Goal: Task Accomplishment & Management: Complete application form

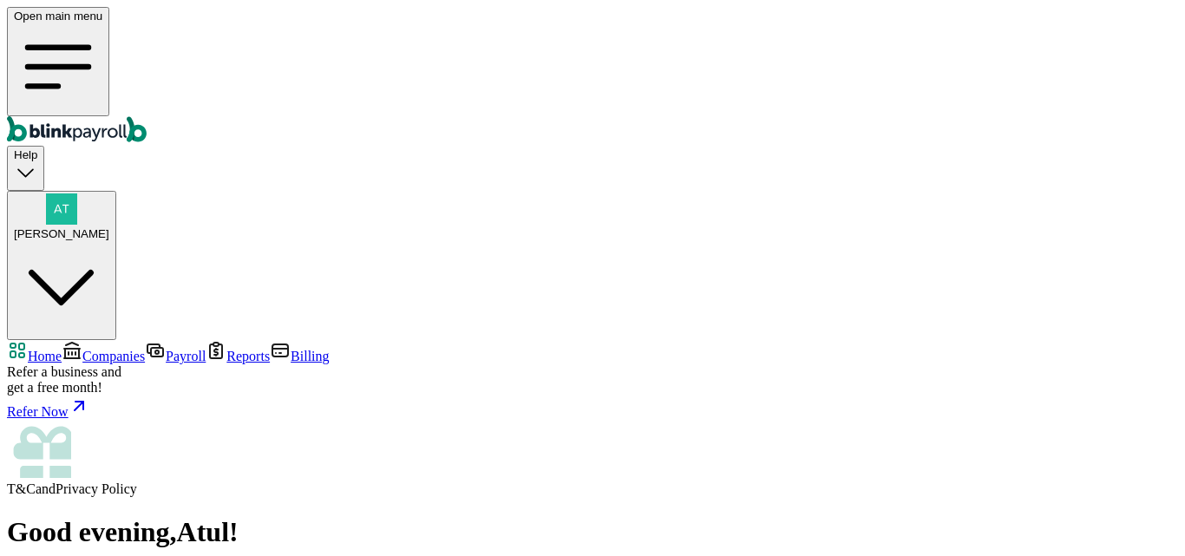
click at [87, 349] on span "Companies" at bounding box center [113, 356] width 62 height 15
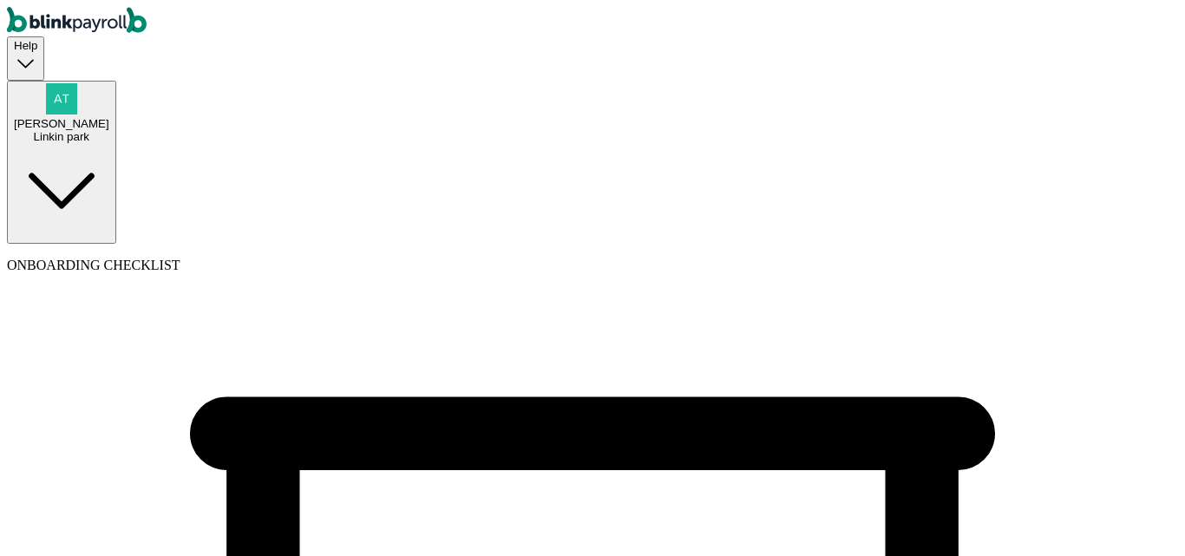
select select "Sole proprietorship"
select select "Auto or Machine Sales"
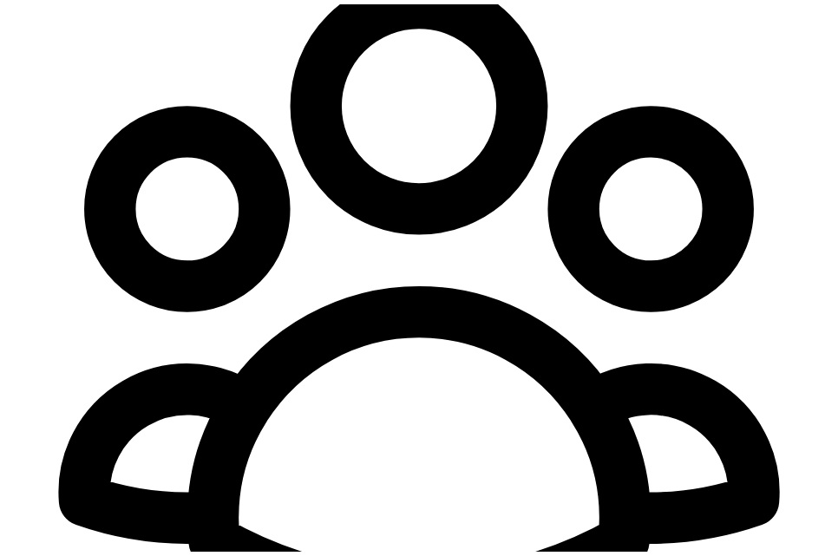
scroll to position [504, 0]
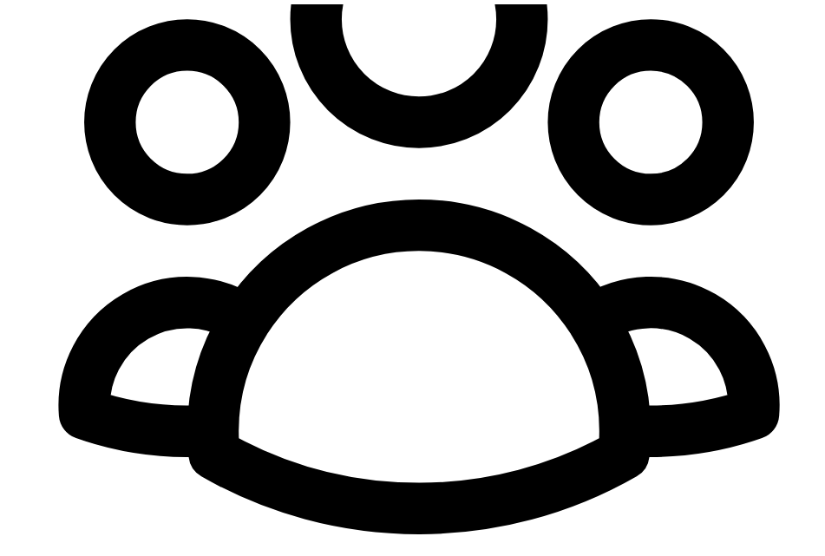
select select "employee"
type input "Raj"
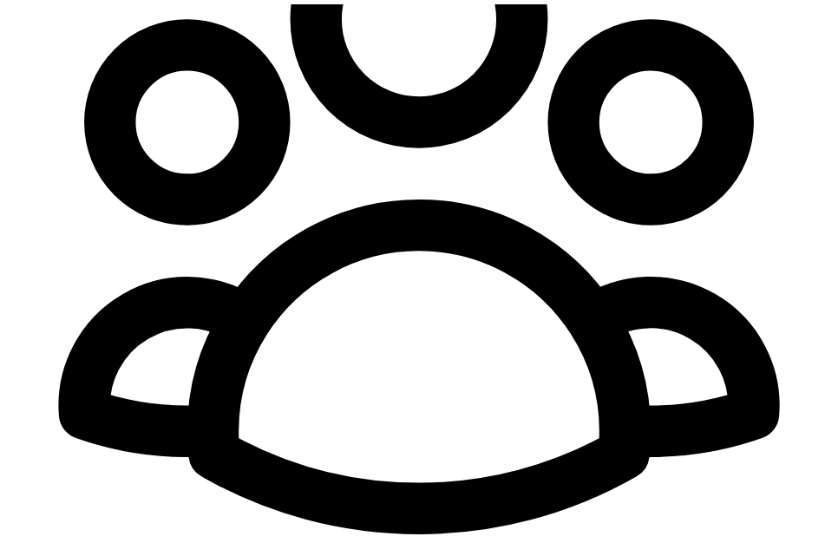
type input "test"
select select "contractor"
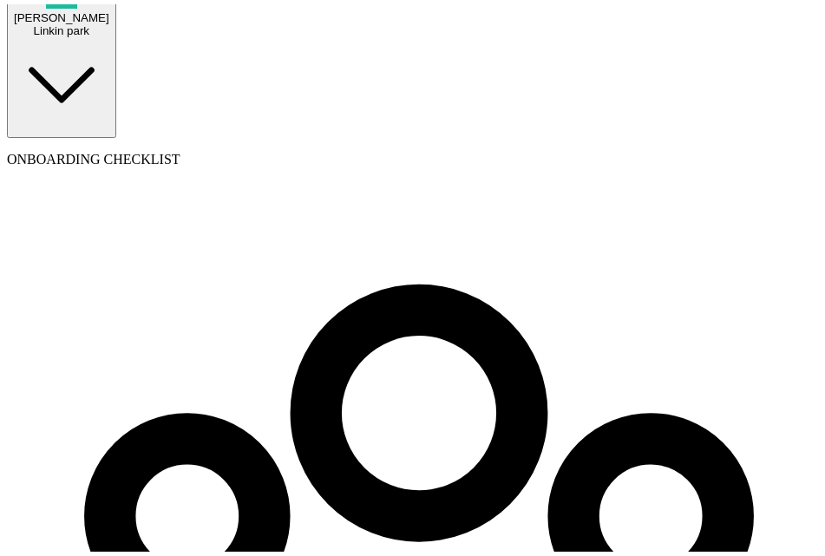
scroll to position [0, 0]
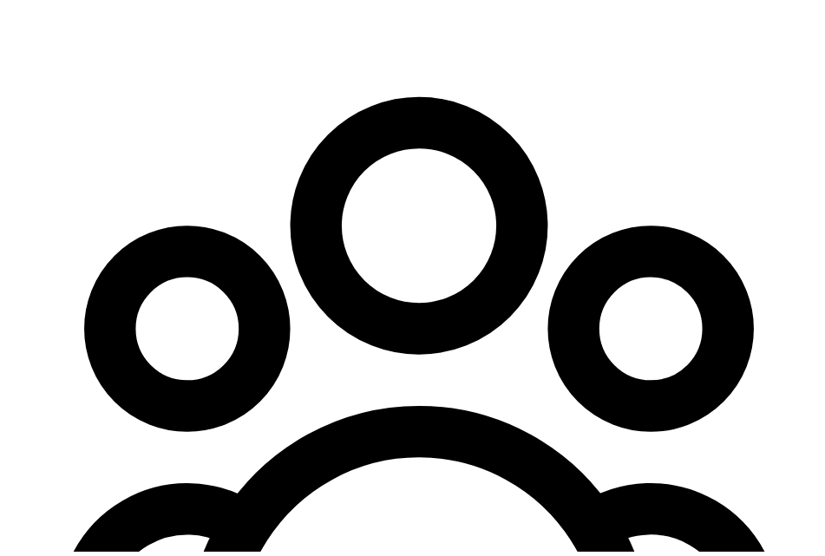
scroll to position [607, 0]
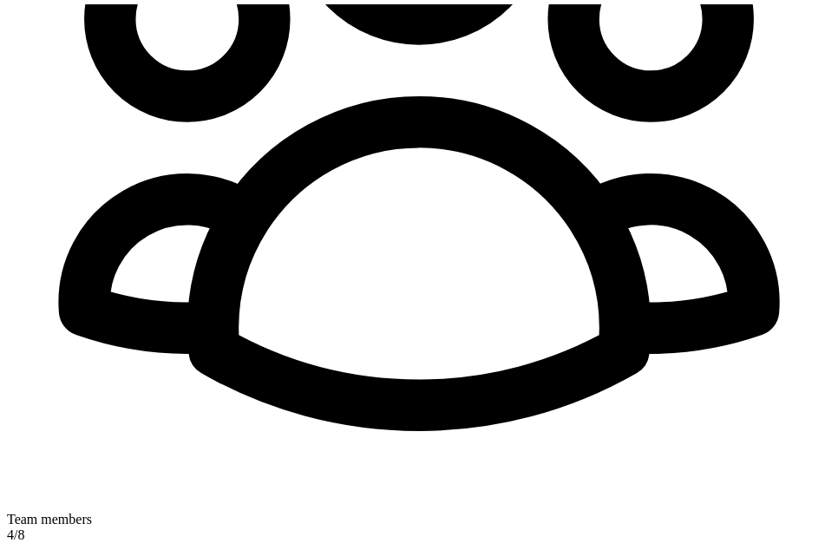
select select "contractor"
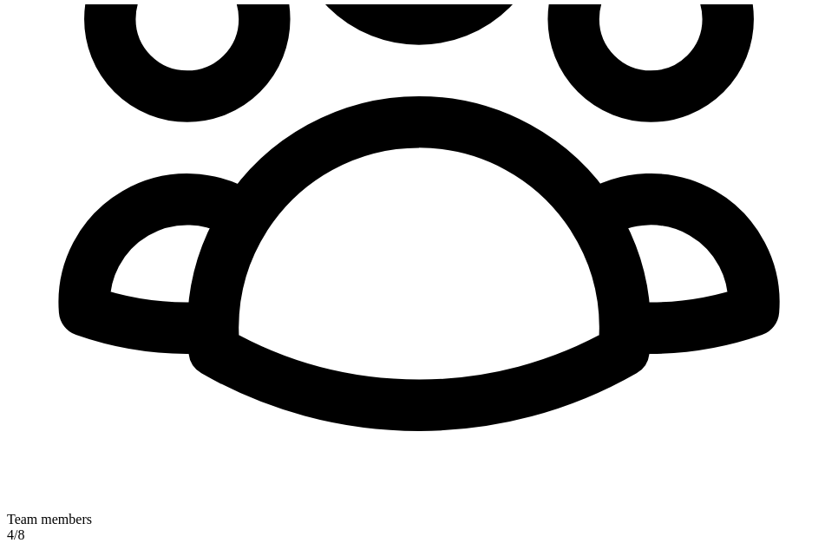
type input "Matt"
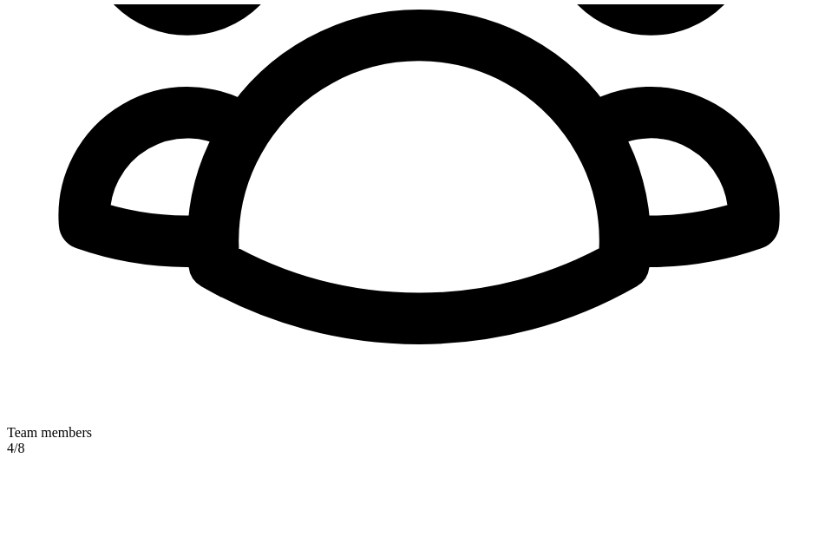
type input "test"
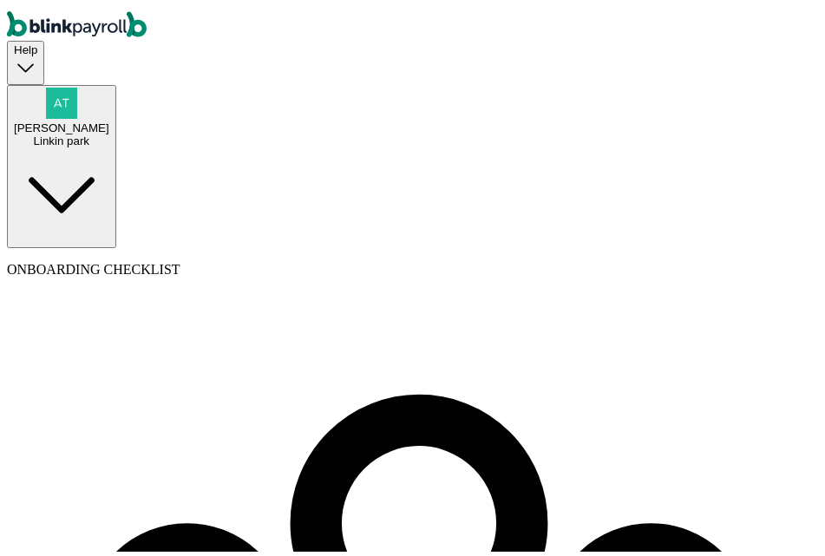
type input "Matt"
type input "test"
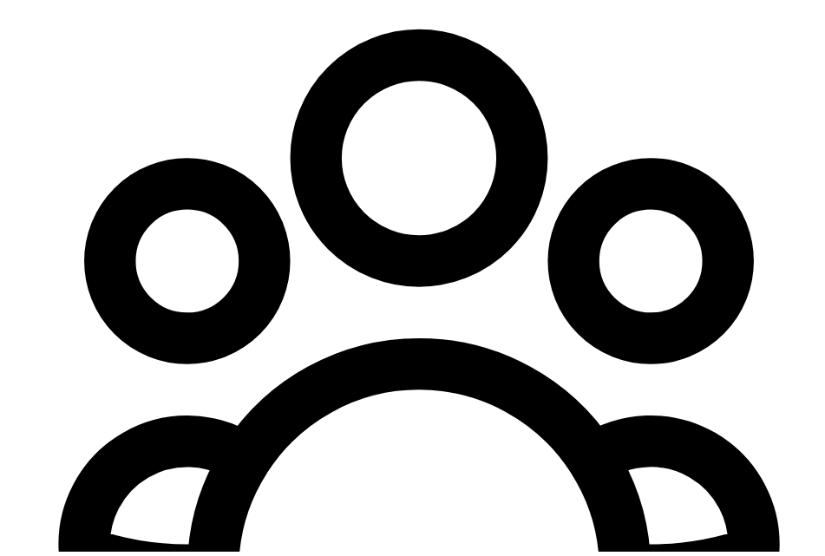
scroll to position [372, 0]
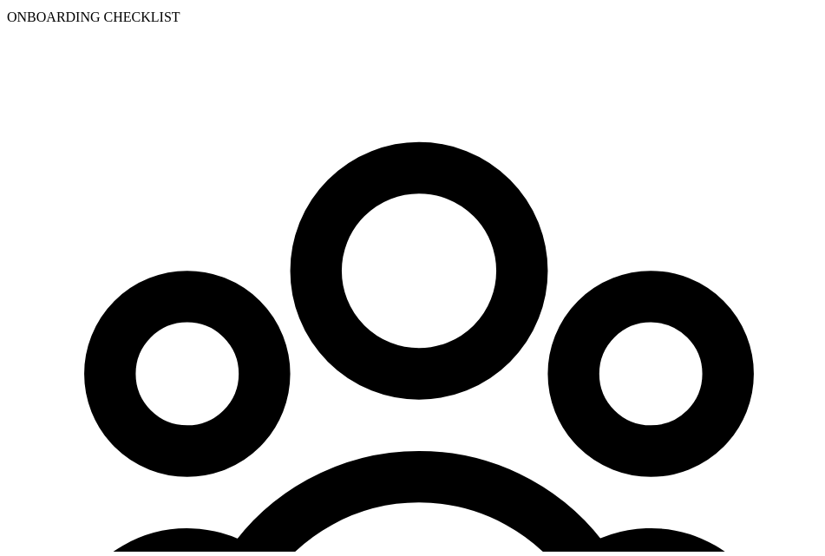
scroll to position [199, 0]
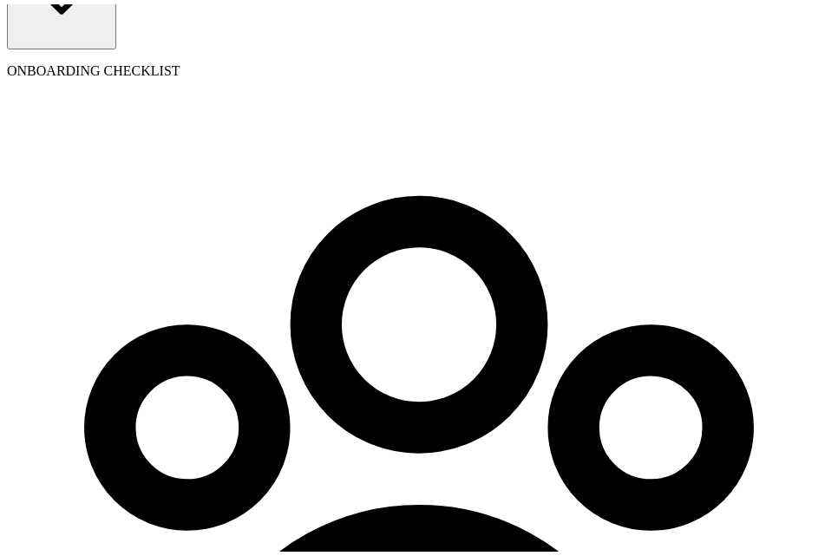
type input "09/04/2004"
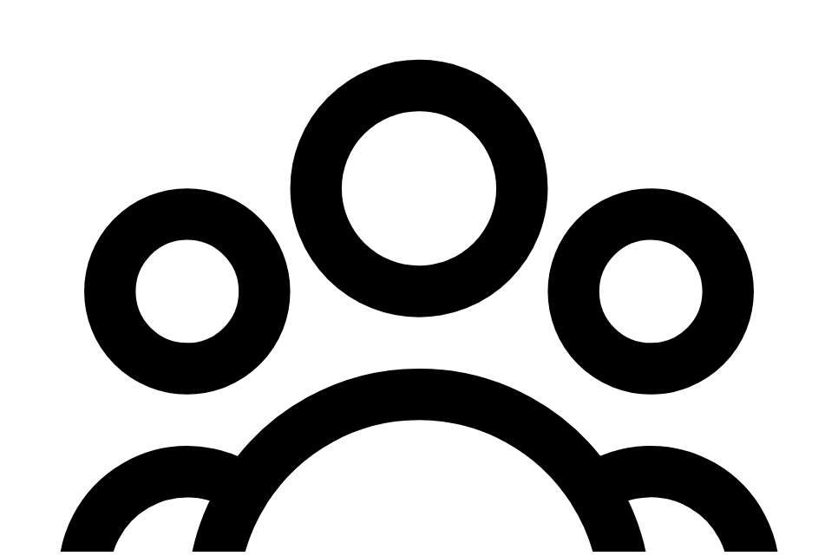
scroll to position [372, 0]
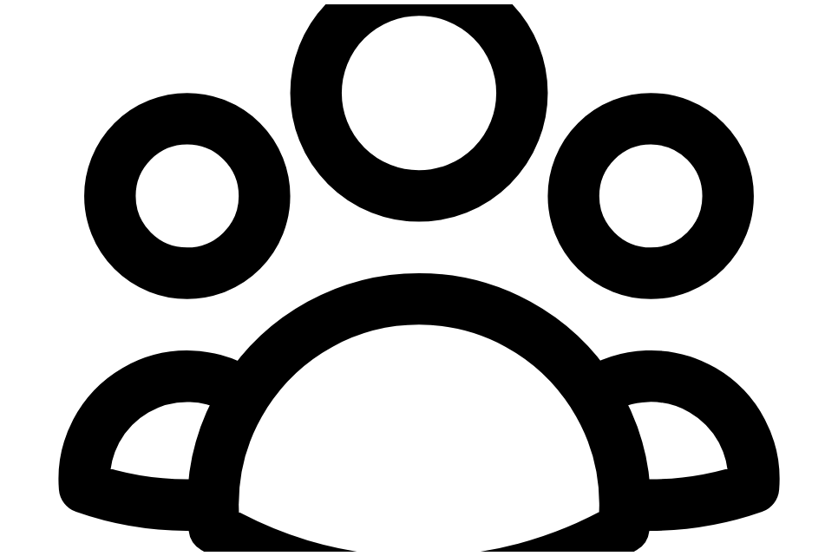
type input "testmatt@matt.co"
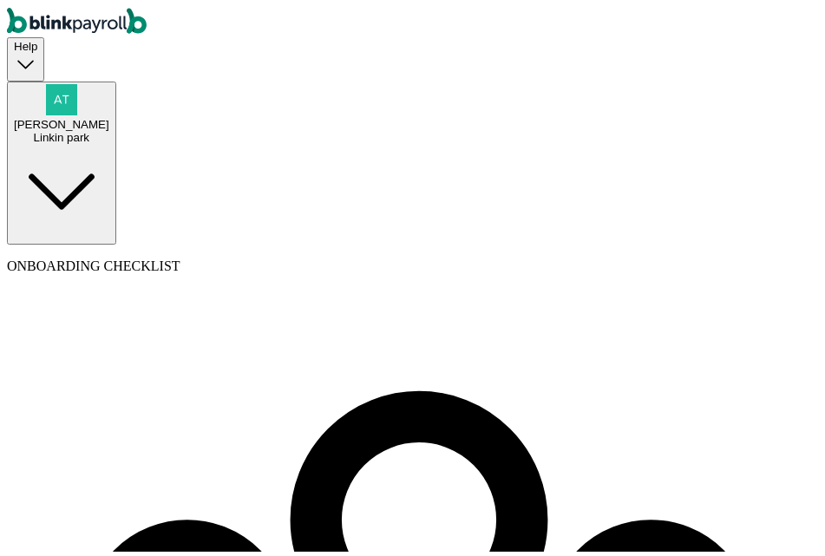
scroll to position [0, 0]
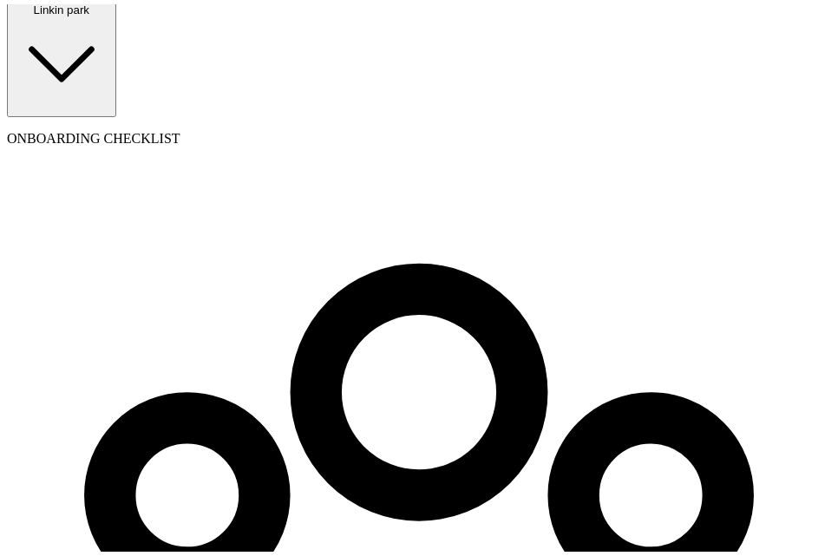
scroll to position [25, 0]
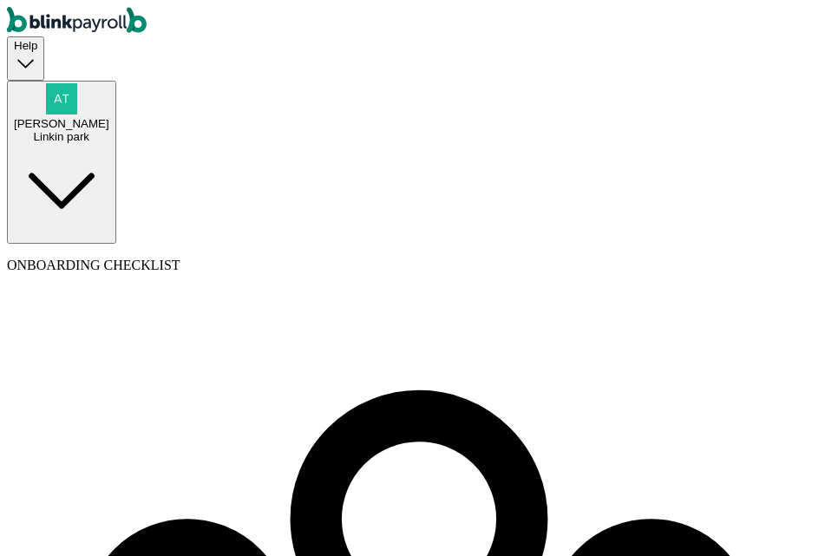
type input "Raj"
type input "test"
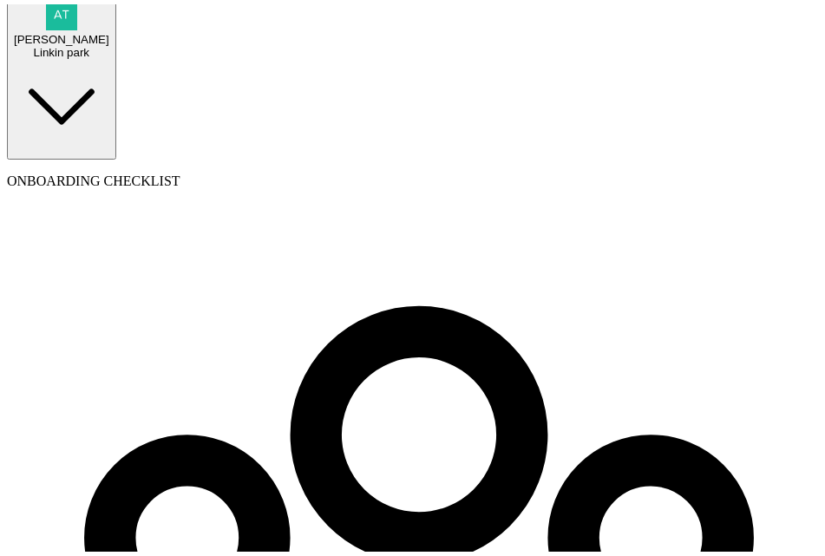
scroll to position [32, 0]
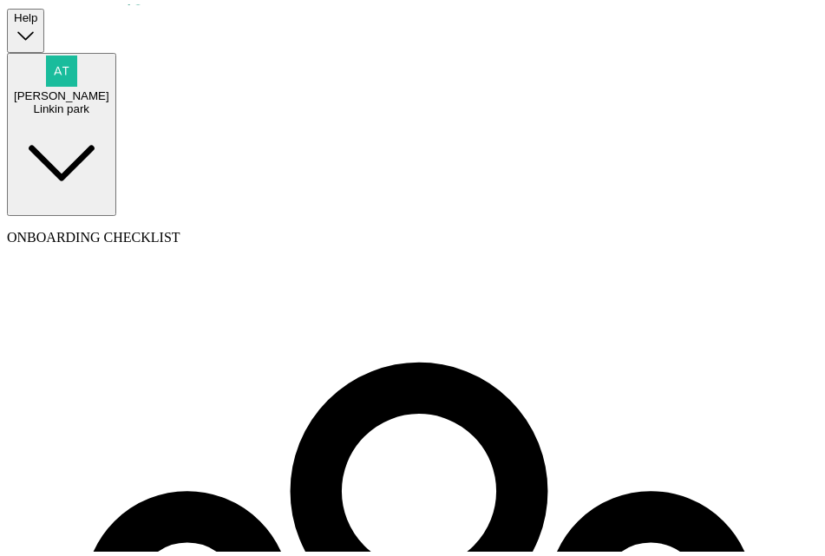
select select "11 Texas a and M Univ"
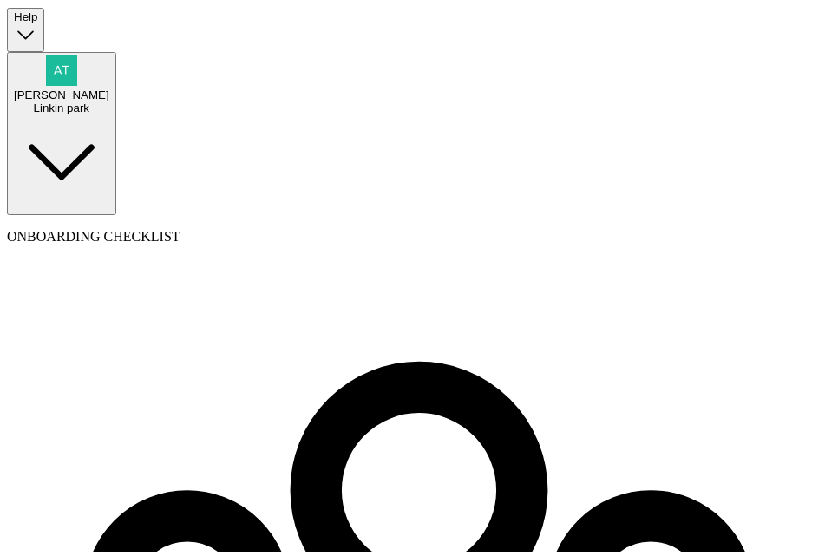
scroll to position [0, 0]
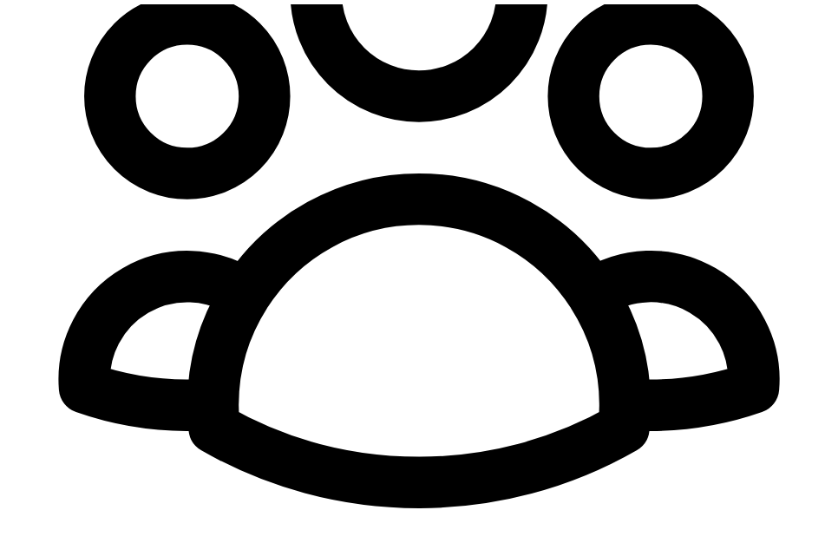
scroll to position [781, 0]
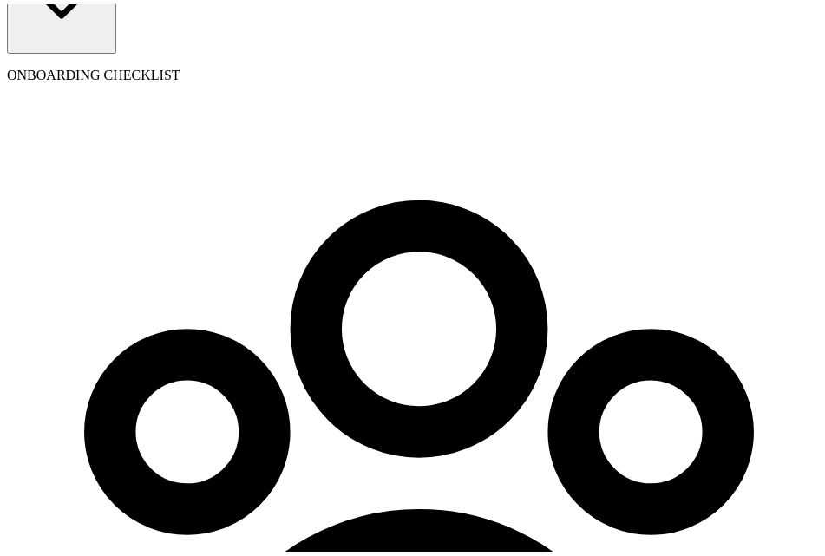
scroll to position [199, 0]
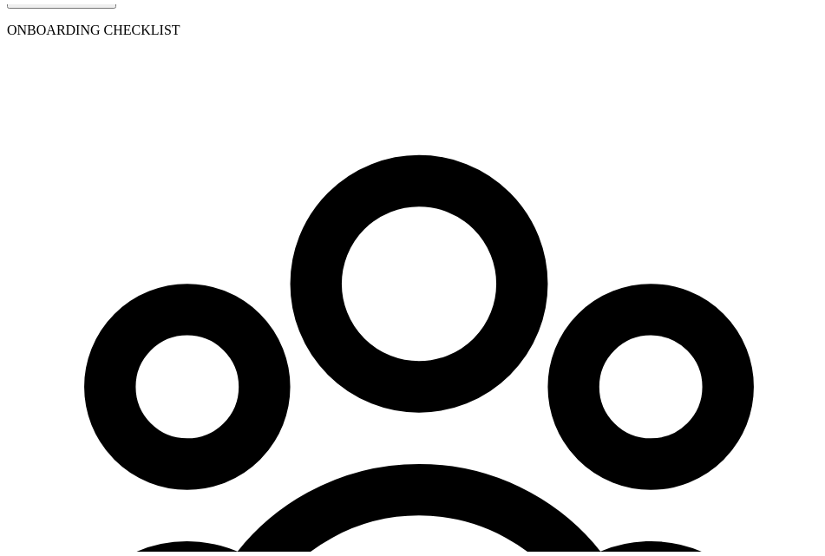
scroll to position [410, 0]
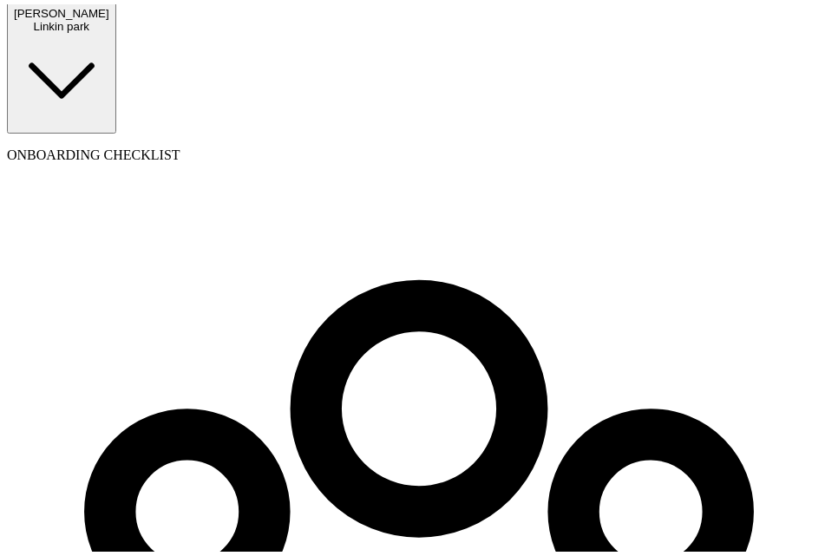
scroll to position [119, 0]
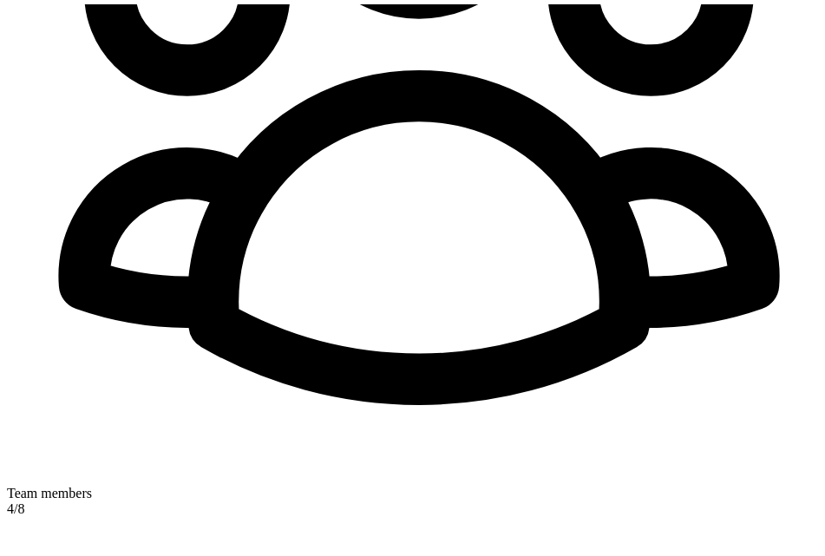
scroll to position [639, 0]
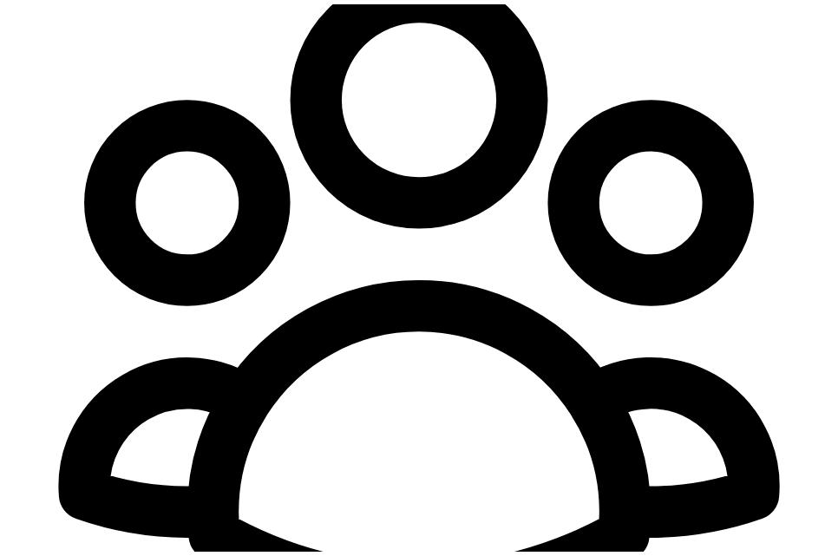
scroll to position [430, 0]
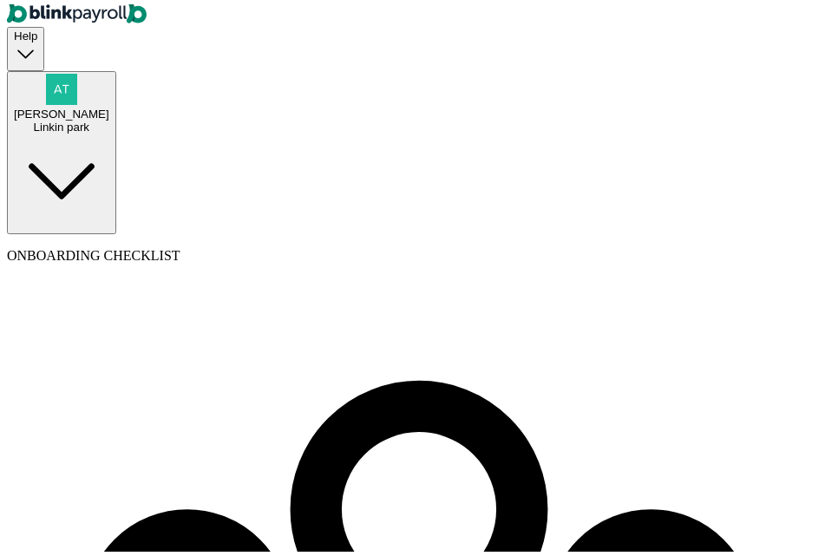
scroll to position [0, 0]
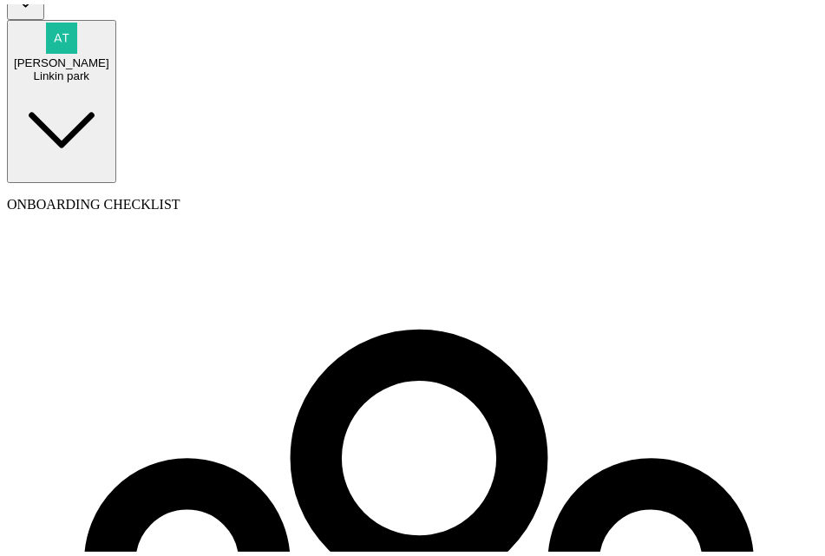
scroll to position [199, 0]
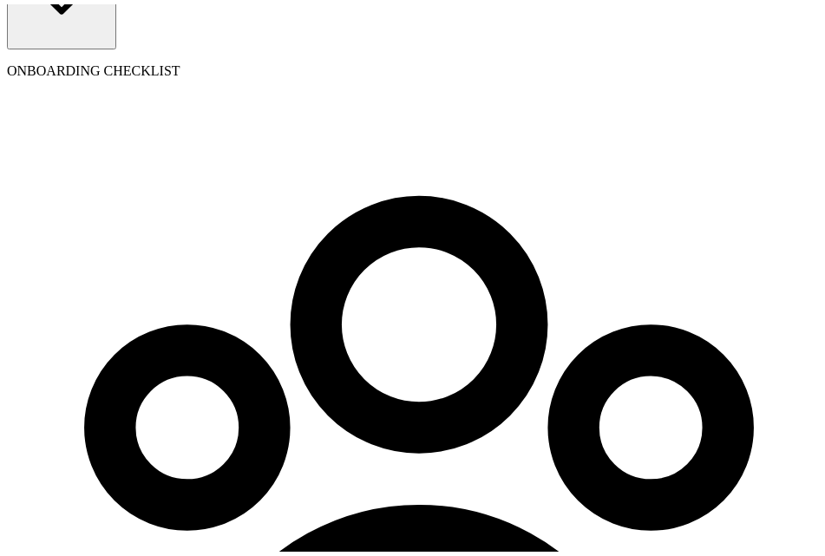
type input "55 Texas a and M Univ"
type input "College Station"
type input "TX"
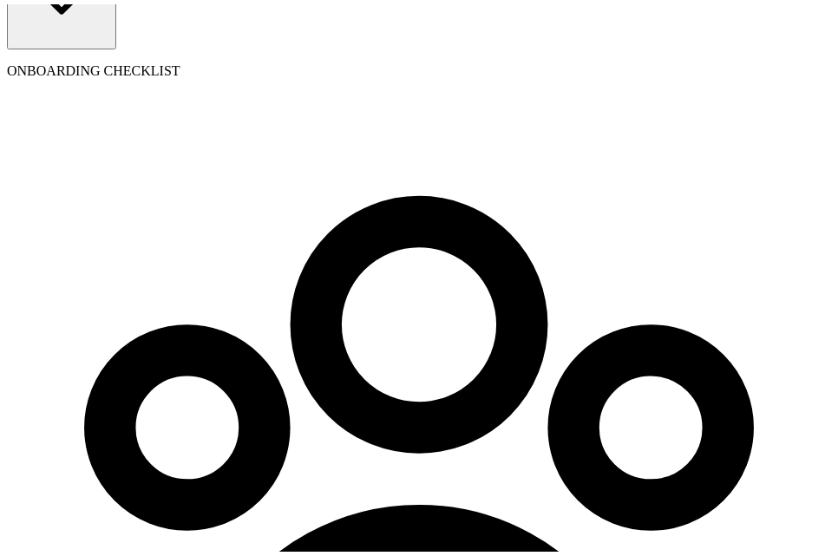
type input "77843"
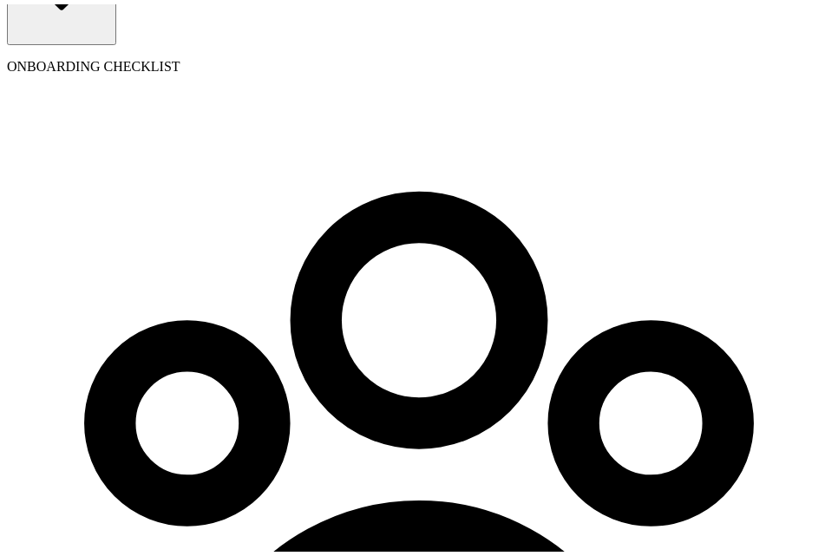
scroll to position [214, 0]
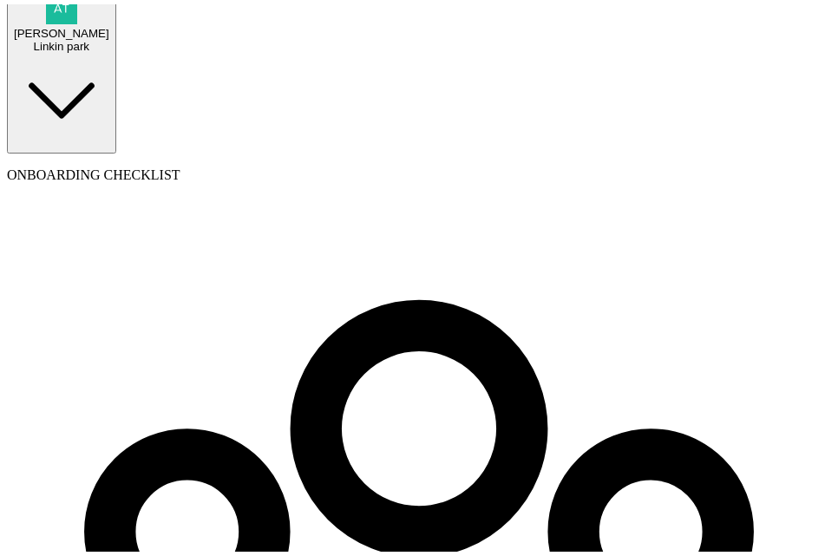
scroll to position [41, 0]
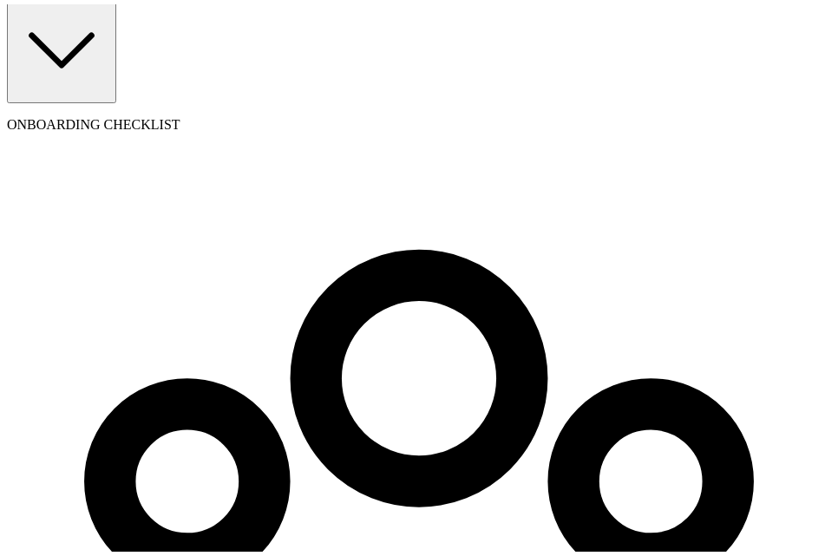
scroll to position [0, 0]
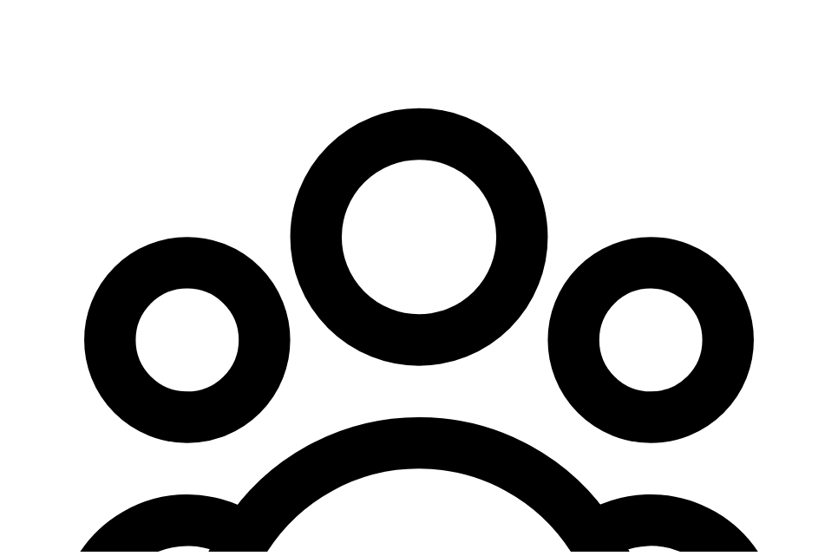
scroll to position [430, 0]
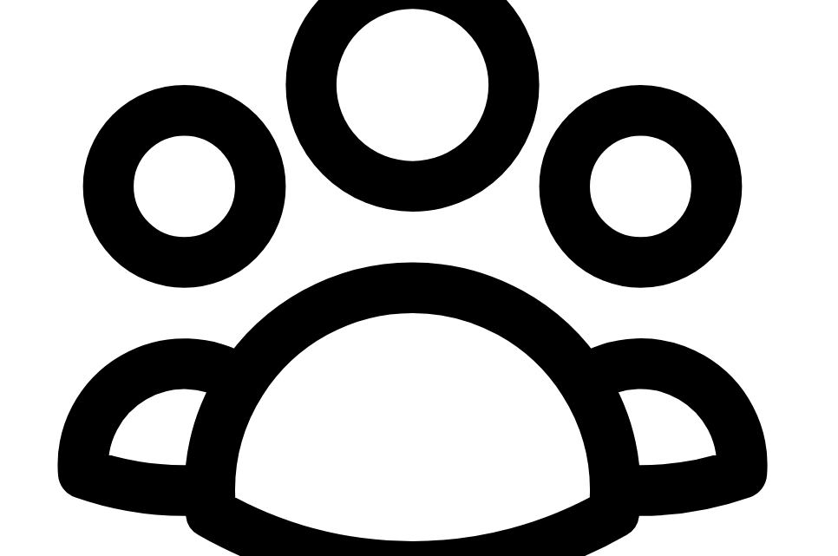
type input "09/01/2025"
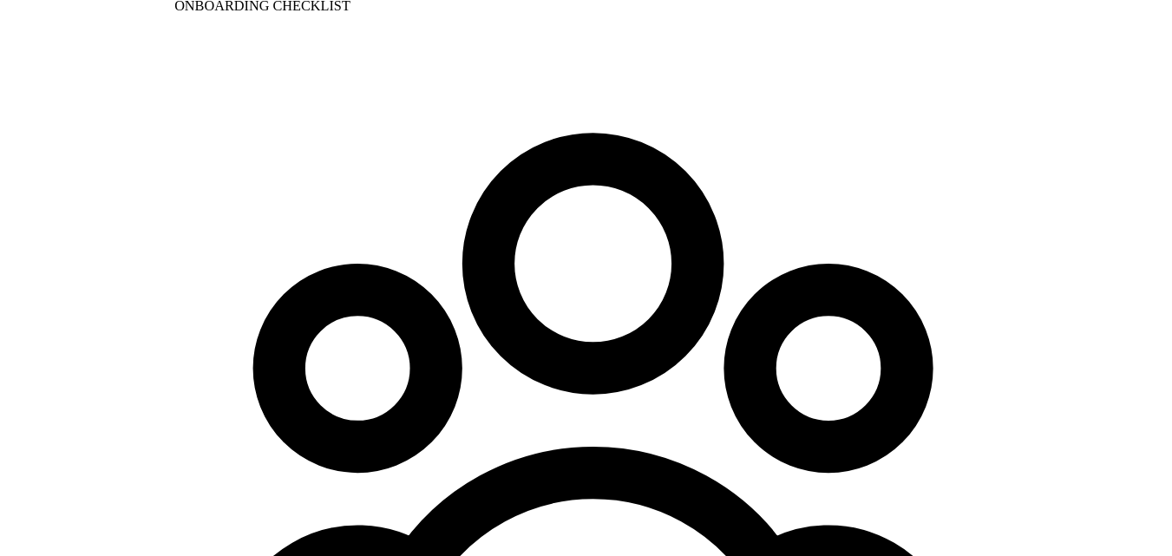
scroll to position [199, 0]
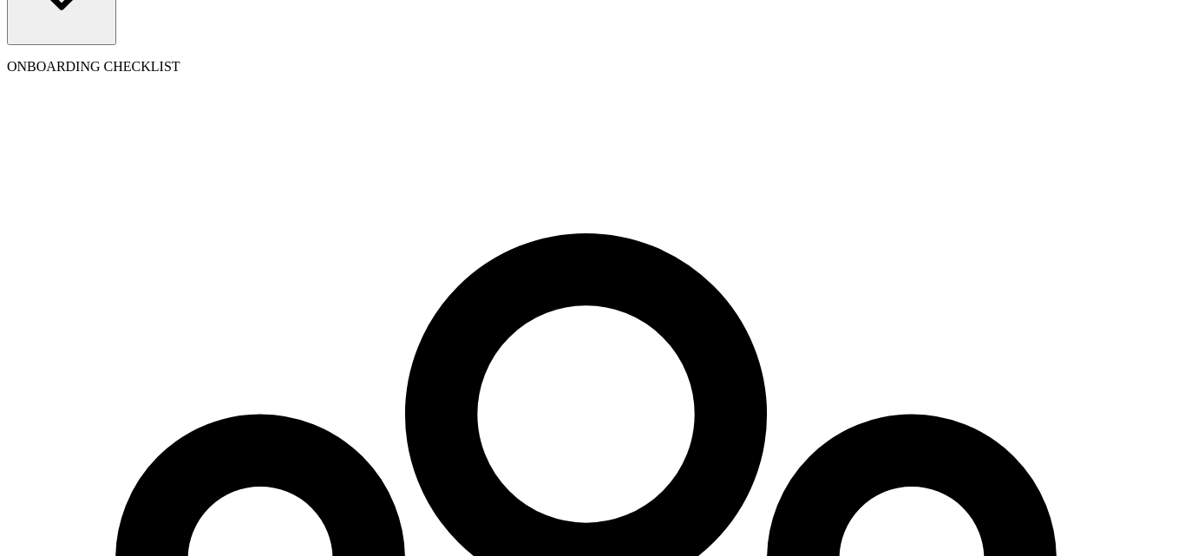
drag, startPoint x: 897, startPoint y: 298, endPoint x: 1143, endPoint y: 293, distance: 246.4
copy span "atul+testendtoend@blinkpayroll.com"
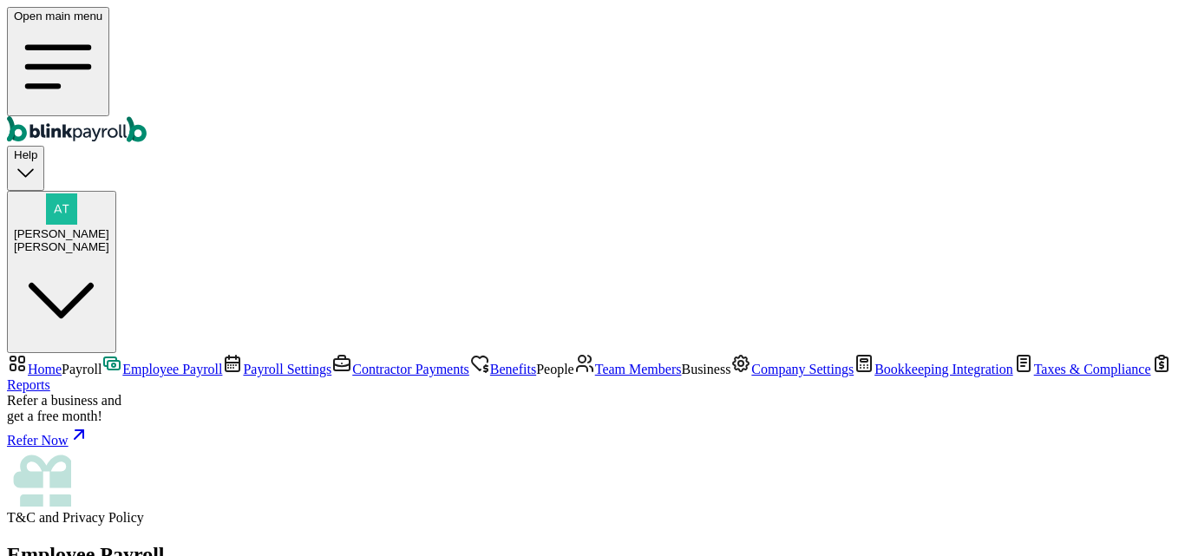
click at [595, 362] on span "Team Members" at bounding box center [638, 369] width 87 height 15
